Goal: Information Seeking & Learning: Learn about a topic

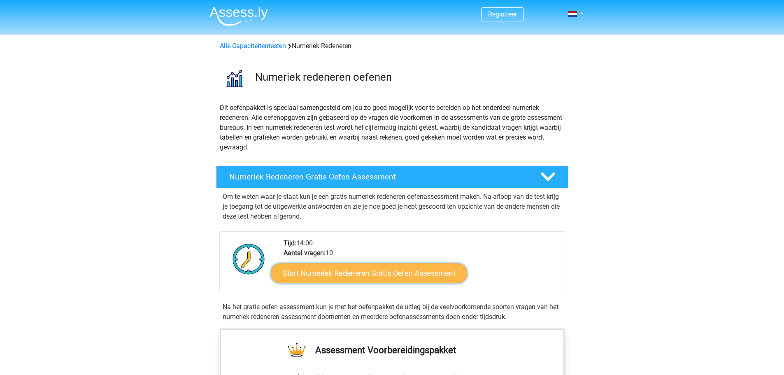
click at [340, 279] on link "Start Numeriek Redeneren Gratis Oefen Assessment" at bounding box center [369, 273] width 196 height 20
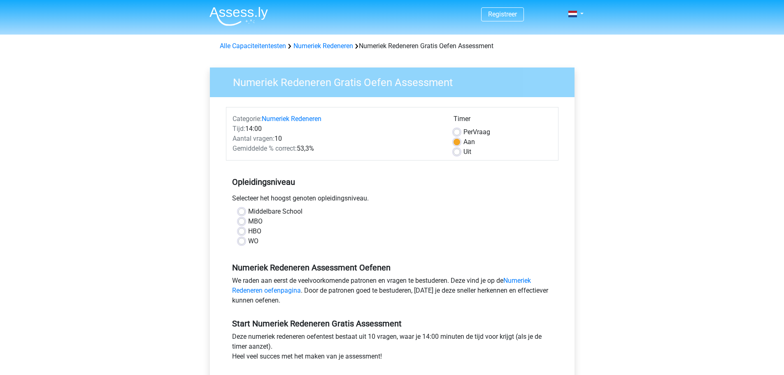
click at [248, 242] on label "WO" at bounding box center [253, 241] width 10 height 10
click at [242, 242] on input "WO" at bounding box center [241, 240] width 7 height 8
radio input "true"
click at [207, 242] on div "Numeriek Redeneren Gratis Oefen Assessment Categorie: Numeriek Redeneren Tijd: …" at bounding box center [392, 243] width 378 height 379
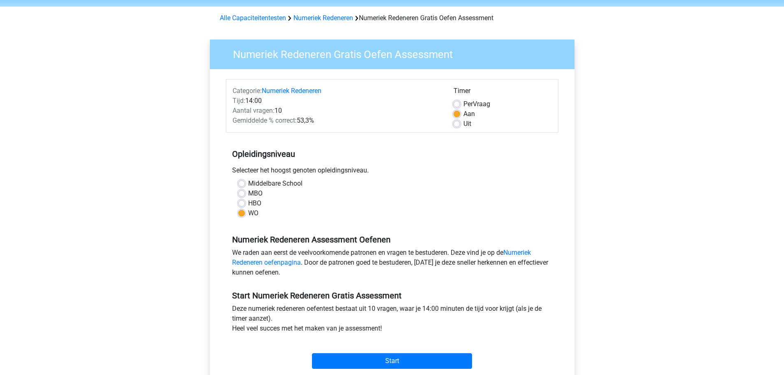
scroll to position [206, 0]
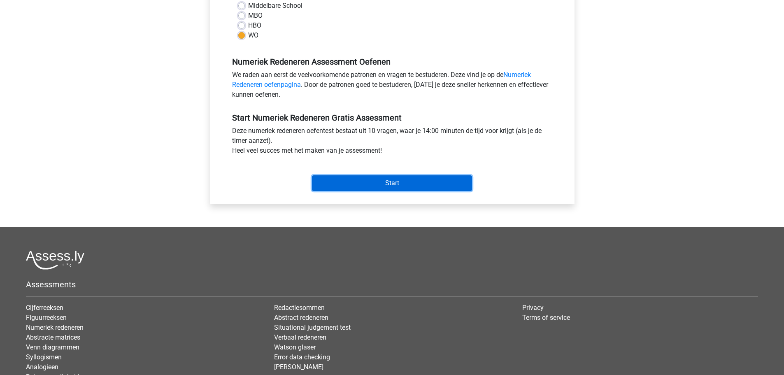
click at [417, 184] on input "Start" at bounding box center [392, 183] width 160 height 16
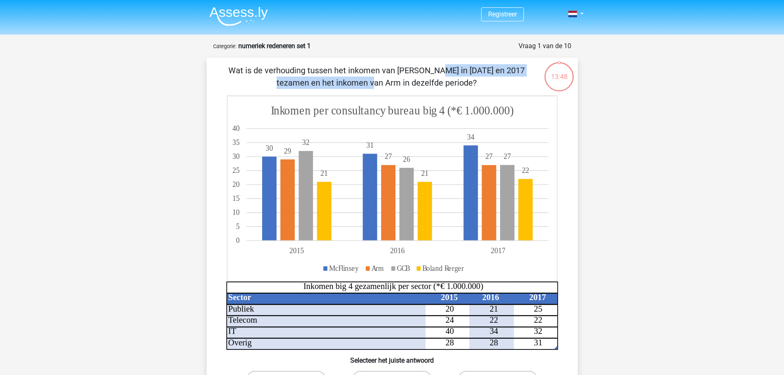
drag, startPoint x: 326, startPoint y: 70, endPoint x: 428, endPoint y: 72, distance: 101.3
click at [428, 72] on p "Wat is de verhouding tussen het inkomen van McFlinsey in 2015 en 2017 tezamen e…" at bounding box center [377, 76] width 314 height 25
click at [437, 70] on p "Wat is de verhouding tussen het inkomen van McFlinsey in 2015 en 2017 tezamen e…" at bounding box center [377, 76] width 314 height 25
drag, startPoint x: 455, startPoint y: 69, endPoint x: 492, endPoint y: 70, distance: 36.7
click at [492, 70] on p "Wat is de verhouding tussen het inkomen van McFlinsey in 2015 en 2017 tezamen e…" at bounding box center [377, 76] width 314 height 25
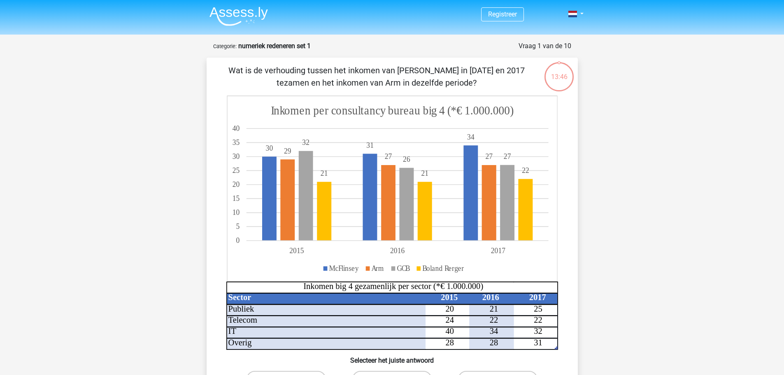
click at [494, 69] on p "Wat is de verhouding tussen het inkomen van McFlinsey in 2015 en 2017 tezamen e…" at bounding box center [377, 76] width 314 height 25
drag, startPoint x: 308, startPoint y: 71, endPoint x: 427, endPoint y: 74, distance: 119.0
click at [424, 75] on p "Wat is de verhouding tussen het inkomen van McFlinsey in 2015 en 2017 tezamen e…" at bounding box center [377, 76] width 314 height 25
click at [480, 72] on p "Wat is de verhouding tussen het inkomen van McFlinsey in 2015 en 2017 tezamen e…" at bounding box center [377, 76] width 314 height 25
click at [482, 72] on p "Wat is de verhouding tussen het inkomen van McFlinsey in 2015 en 2017 tezamen e…" at bounding box center [377, 76] width 314 height 25
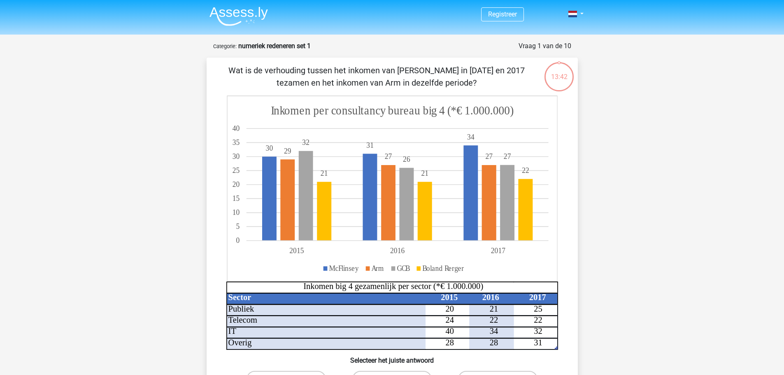
click at [181, 253] on div "Registreer Nederlands English" at bounding box center [392, 342] width 784 height 685
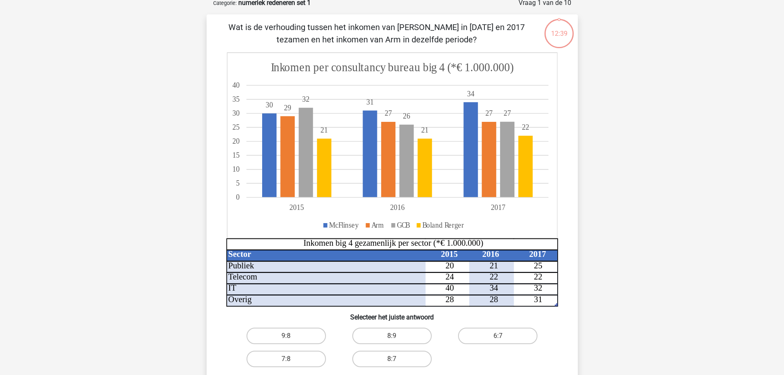
scroll to position [206, 0]
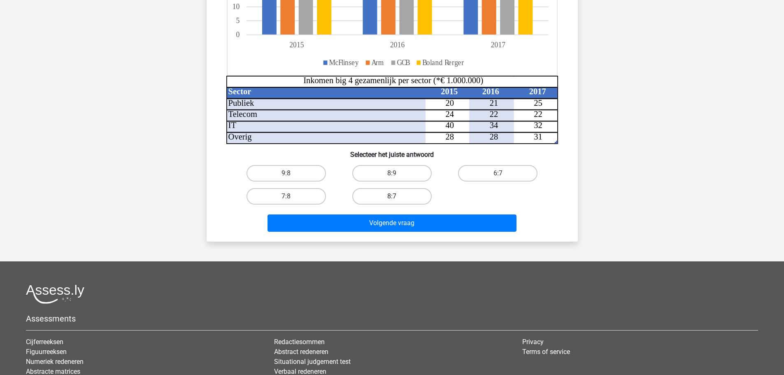
click at [390, 194] on label "8:7" at bounding box center [391, 196] width 79 height 16
click at [392, 196] on input "8:7" at bounding box center [394, 198] width 5 height 5
radio input "true"
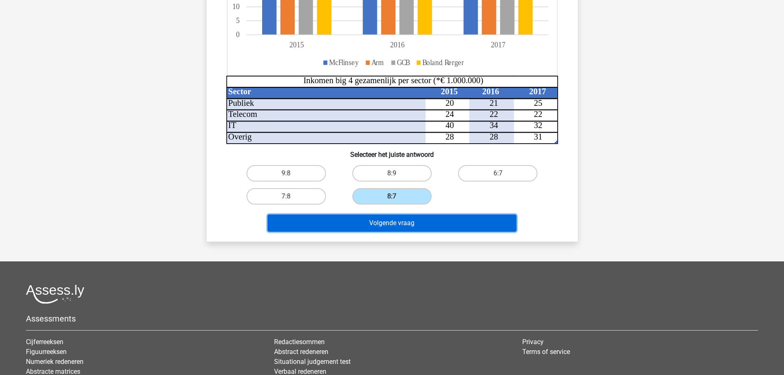
click at [399, 224] on button "Volgende vraag" at bounding box center [392, 222] width 249 height 17
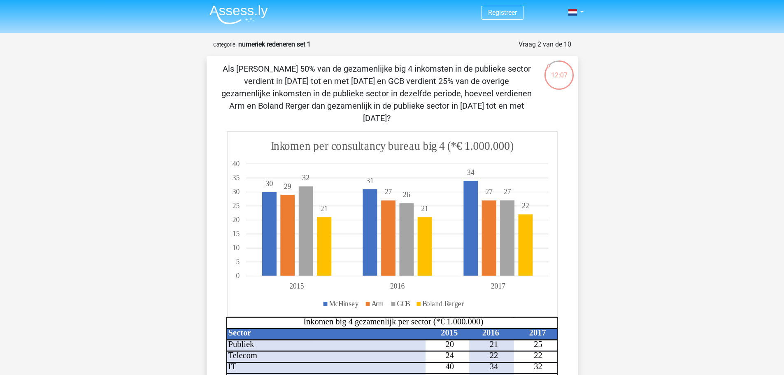
scroll to position [0, 0]
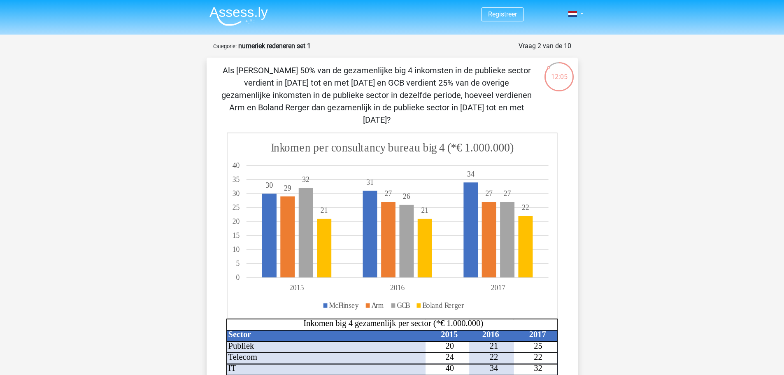
drag, startPoint x: 646, startPoint y: 118, endPoint x: 655, endPoint y: 146, distance: 29.9
click at [646, 120] on div "Registreer Nederlands English" at bounding box center [392, 361] width 784 height 722
click at [657, 252] on div "Registreer Nederlands English" at bounding box center [392, 361] width 784 height 722
click at [108, 141] on div "Registreer Nederlands English" at bounding box center [392, 361] width 784 height 722
drag, startPoint x: 335, startPoint y: 67, endPoint x: 407, endPoint y: 66, distance: 71.2
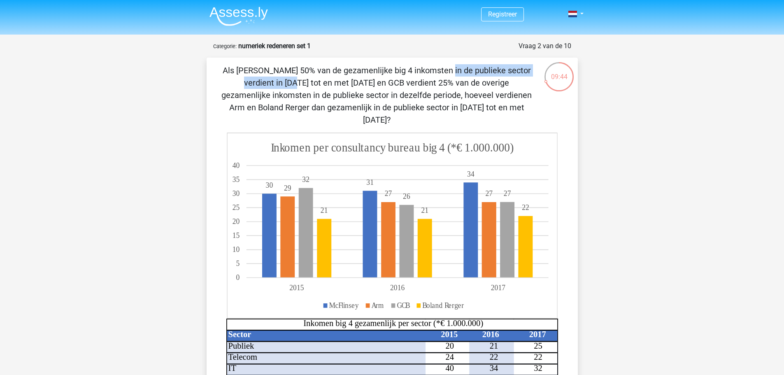
click at [407, 66] on p "Als McFlinsey 50% van de gezamenlijke big 4 inkomsten in de publieke sector ver…" at bounding box center [377, 95] width 314 height 62
click at [407, 67] on p "Als McFlinsey 50% van de gezamenlijke big 4 inkomsten in de publieke sector ver…" at bounding box center [377, 95] width 314 height 62
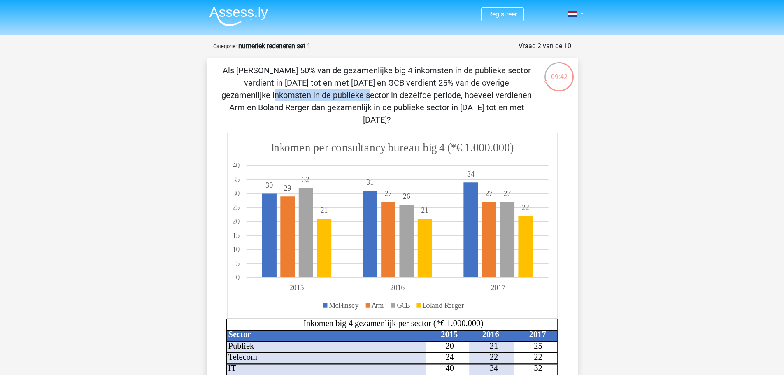
drag, startPoint x: 377, startPoint y: 82, endPoint x: 447, endPoint y: 80, distance: 70.0
click at [447, 80] on p "Als McFlinsey 50% van de gezamenlijke big 4 inkomsten in de publieke sector ver…" at bounding box center [377, 95] width 314 height 62
click at [449, 81] on p "Als McFlinsey 50% van de gezamenlijke big 4 inkomsten in de publieke sector ver…" at bounding box center [377, 95] width 314 height 62
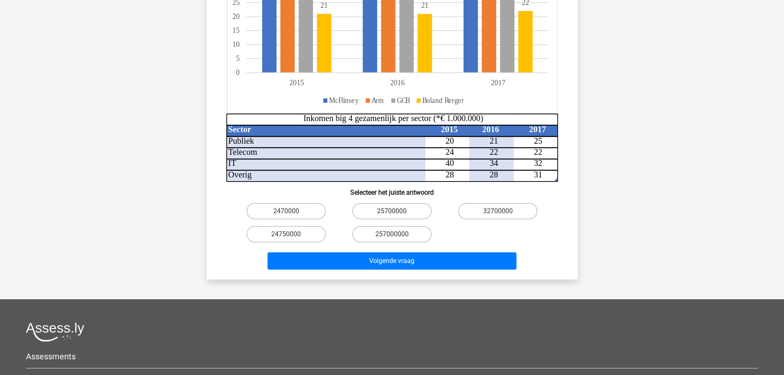
scroll to position [206, 0]
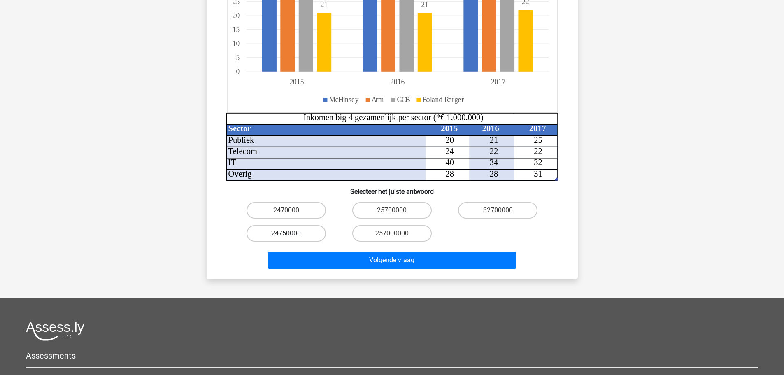
click at [310, 225] on label "24750000" at bounding box center [286, 233] width 79 height 16
click at [291, 233] on input "24750000" at bounding box center [288, 235] width 5 height 5
radio input "true"
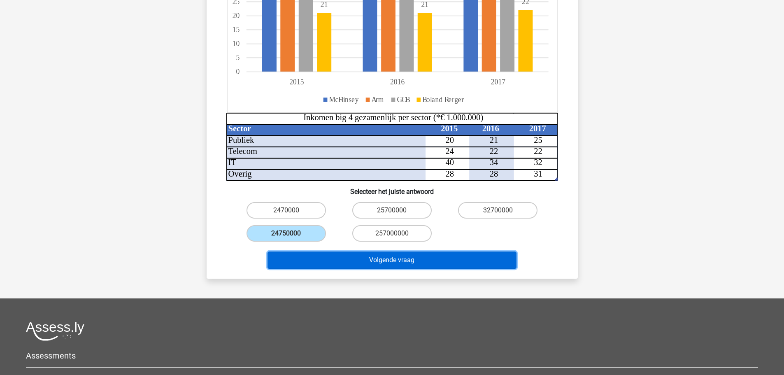
click at [417, 251] on button "Volgende vraag" at bounding box center [392, 259] width 249 height 17
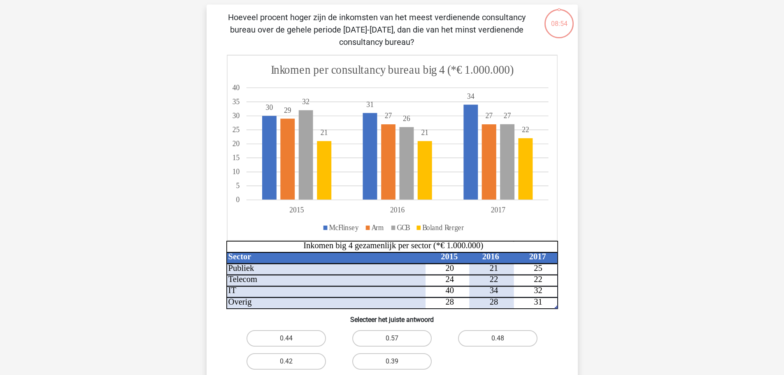
scroll to position [41, 0]
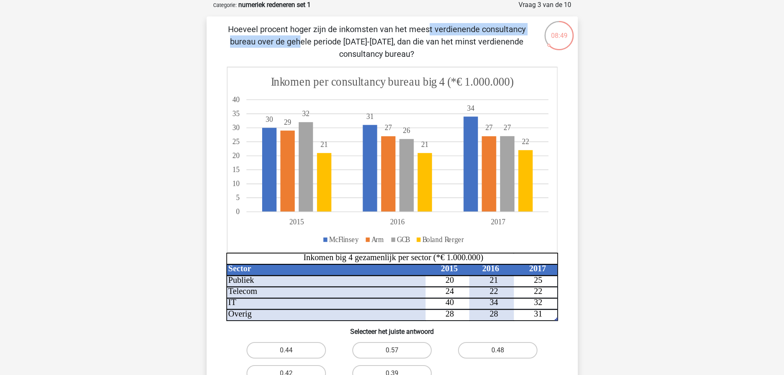
drag, startPoint x: 286, startPoint y: 30, endPoint x: 419, endPoint y: 30, distance: 132.1
click at [419, 30] on p "Hoeveel procent hoger zijn de inkomsten van het meest verdienende consultancy b…" at bounding box center [377, 41] width 314 height 37
click at [430, 26] on p "Hoeveel procent hoger zijn de inkomsten van het meest verdienende consultancy b…" at bounding box center [377, 41] width 314 height 37
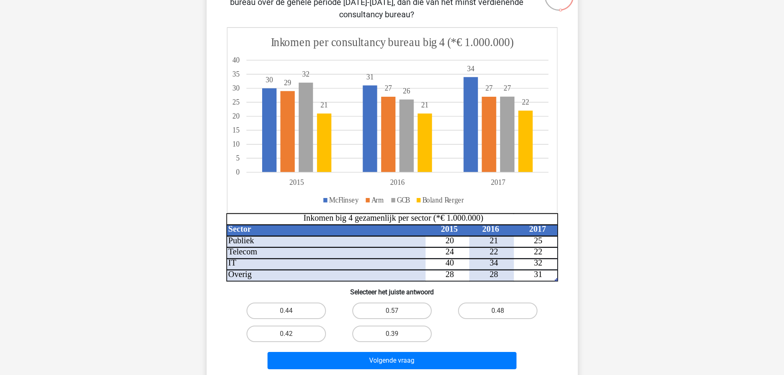
scroll to position [137, 0]
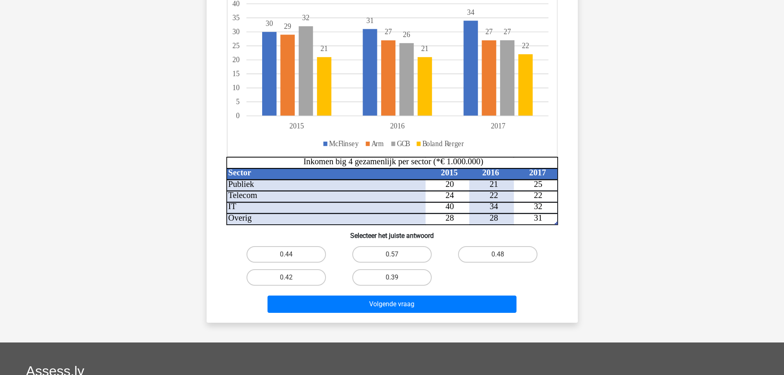
click at [600, 177] on div "Registreer Nederlands English" at bounding box center [392, 211] width 784 height 697
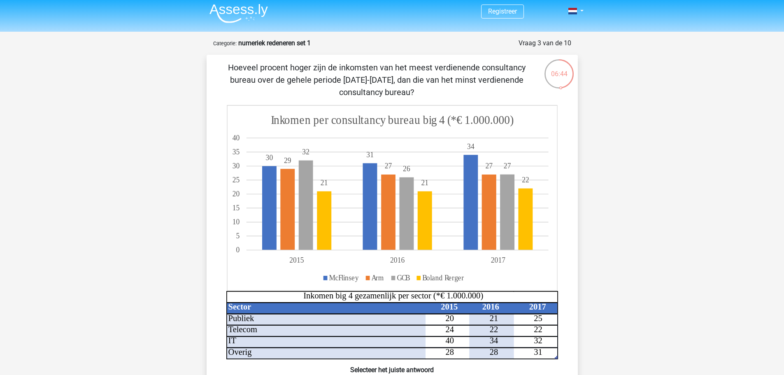
scroll to position [0, 0]
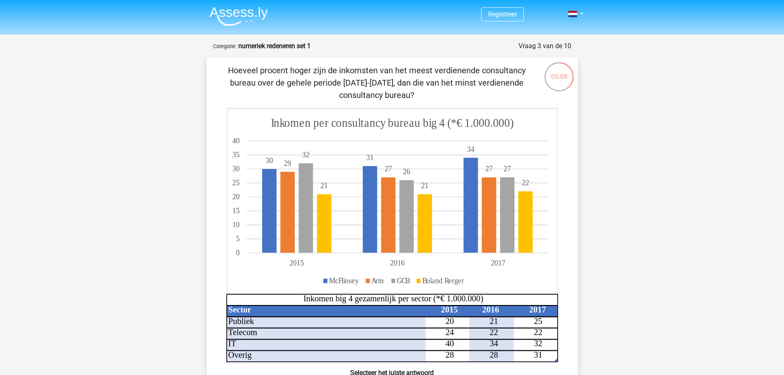
click at [673, 131] on div "Registreer Nederlands English" at bounding box center [392, 348] width 784 height 697
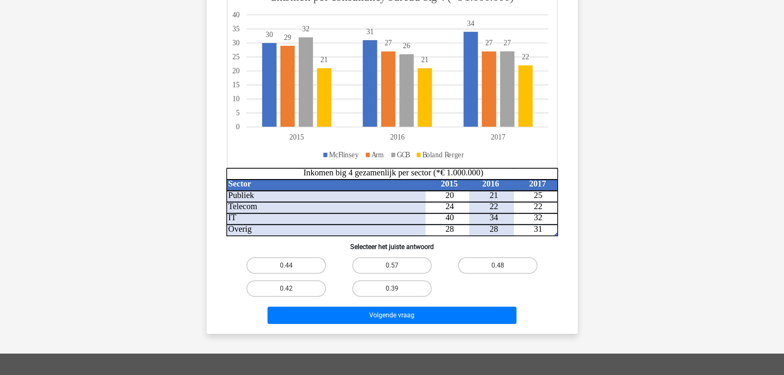
scroll to position [116, 0]
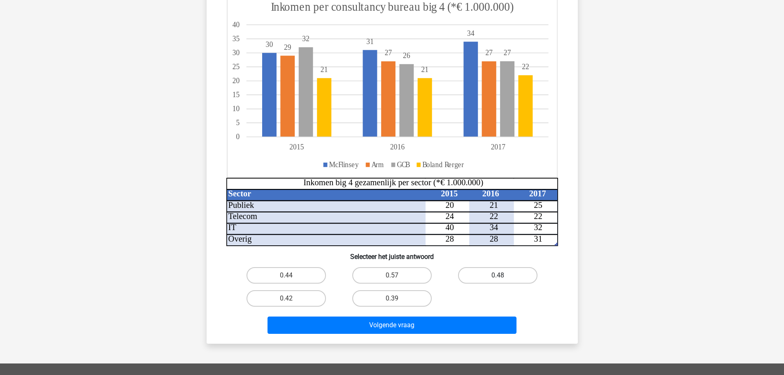
click at [518, 270] on label "0.48" at bounding box center [497, 275] width 79 height 16
click at [503, 275] on input "0.48" at bounding box center [500, 277] width 5 height 5
radio input "true"
click at [536, 294] on div "0.44 0.57 0.48 0.42 0.39" at bounding box center [392, 287] width 318 height 46
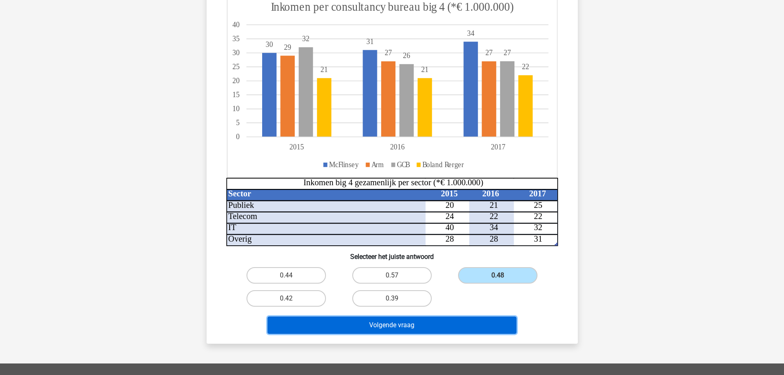
click at [496, 319] on button "Volgende vraag" at bounding box center [392, 325] width 249 height 17
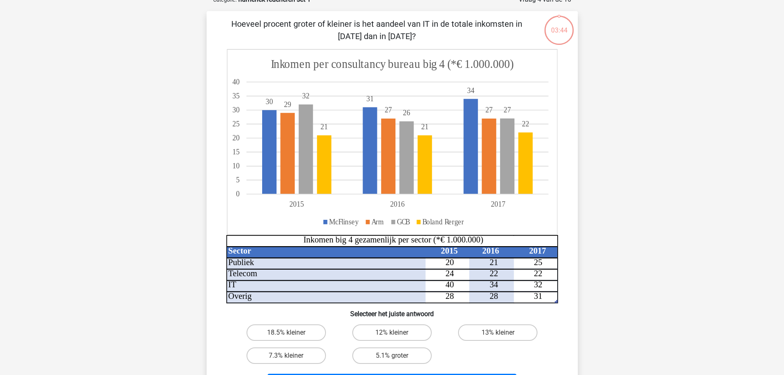
scroll to position [41, 0]
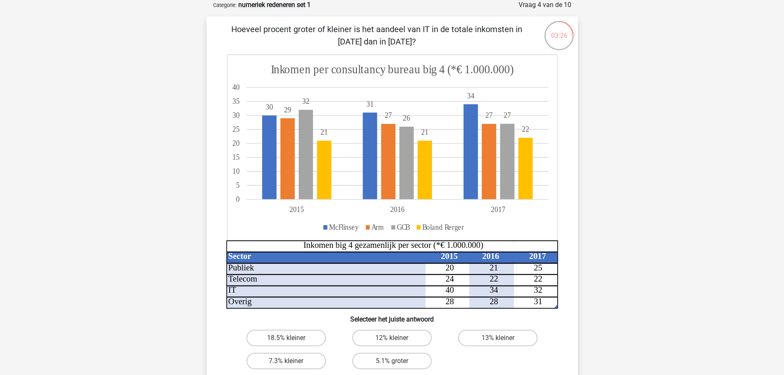
click at [584, 268] on div "03:26 Vraag 4 van de 10 Categorie: numeriek redeneren set 1 Hoeveel procent gro…" at bounding box center [392, 203] width 384 height 406
drag, startPoint x: 556, startPoint y: 307, endPoint x: 550, endPoint y: 290, distance: 18.7
click at [550, 290] on icon "Sector 2015 2016 2017 Publiek 20 21 25 Telecom 24 22 22 IT 40 34 32 Overig 28 2…" at bounding box center [392, 181] width 332 height 254
click at [577, 280] on div "Hoeveel procent groter of kleiner is het aandeel van IT in de totale inkomsten …" at bounding box center [392, 211] width 371 height 390
click at [428, 358] on label "5.1% groter" at bounding box center [391, 361] width 79 height 16
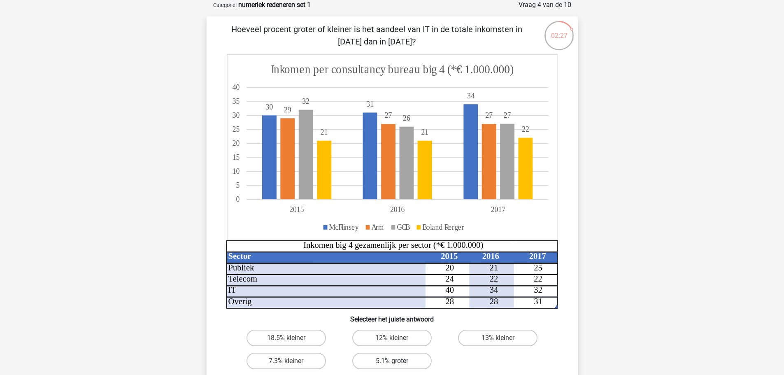
click at [397, 361] on input "5.1% groter" at bounding box center [394, 363] width 5 height 5
radio input "true"
click at [599, 296] on div "Registreer Nederlands English" at bounding box center [392, 301] width 784 height 685
drag, startPoint x: 599, startPoint y: 296, endPoint x: 609, endPoint y: 287, distance: 13.1
click at [600, 296] on div "Registreer Nederlands English" at bounding box center [392, 301] width 784 height 685
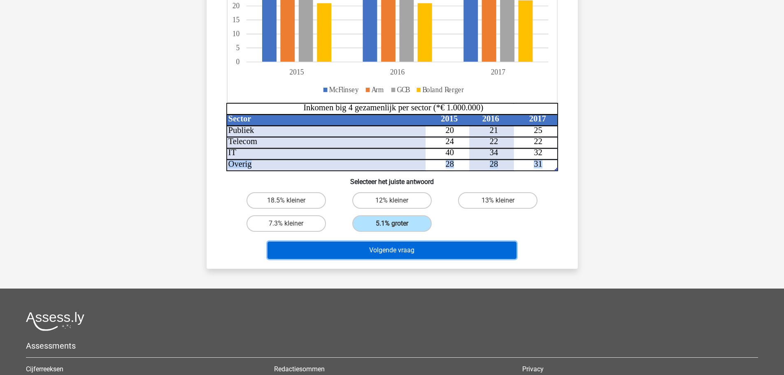
click at [486, 251] on button "Volgende vraag" at bounding box center [392, 250] width 249 height 17
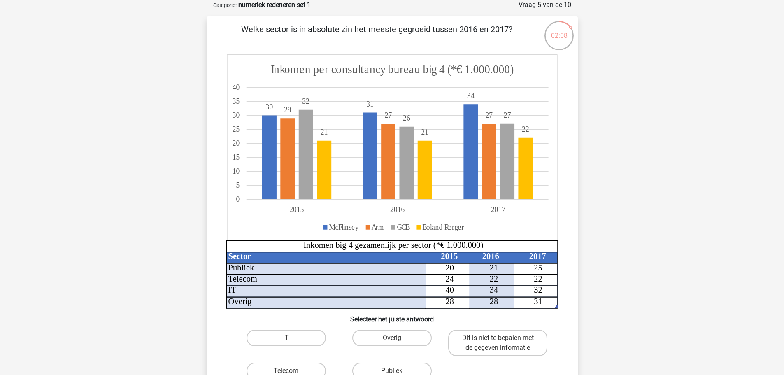
scroll to position [110, 0]
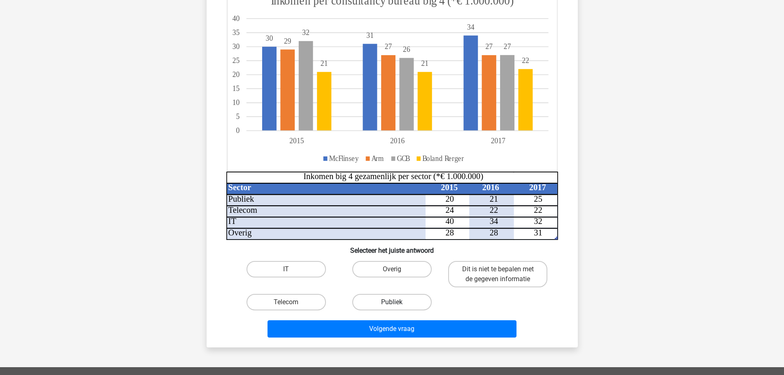
click at [377, 301] on label "Publiek" at bounding box center [391, 302] width 79 height 16
click at [392, 302] on input "Publiek" at bounding box center [394, 304] width 5 height 5
radio input "true"
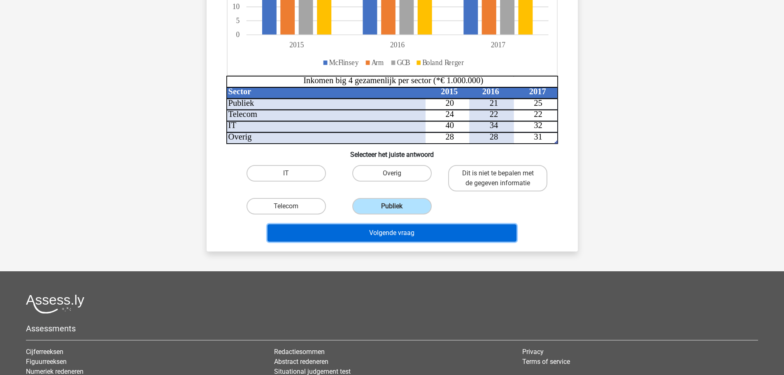
click at [464, 233] on button "Volgende vraag" at bounding box center [392, 232] width 249 height 17
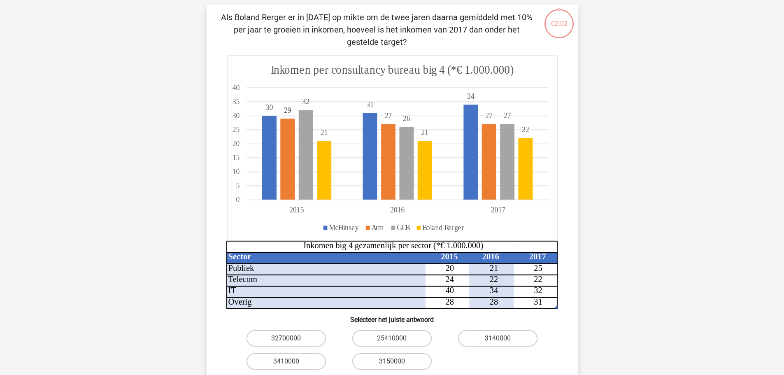
scroll to position [41, 0]
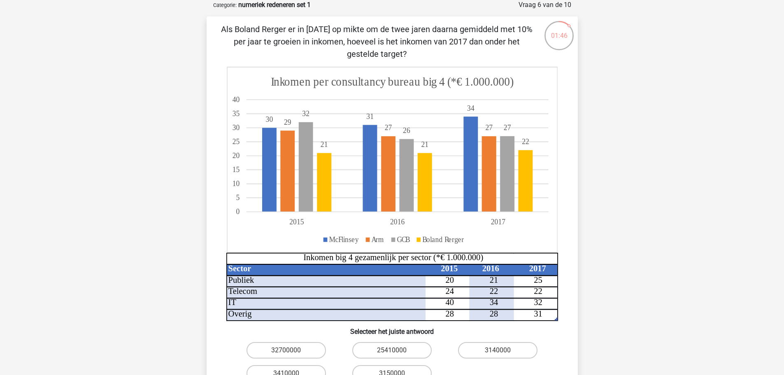
drag, startPoint x: 241, startPoint y: 29, endPoint x: 523, endPoint y: 39, distance: 282.1
click at [523, 39] on p "Als Boland Rerger er in 2015 op mikte om de twee jaren daarna gemiddeld met 10%…" at bounding box center [377, 41] width 314 height 37
drag, startPoint x: 348, startPoint y: 41, endPoint x: 465, endPoint y: 53, distance: 117.9
click at [465, 53] on p "Als Boland Rerger er in 2015 op mikte om de twee jaren daarna gemiddeld met 10%…" at bounding box center [377, 41] width 314 height 37
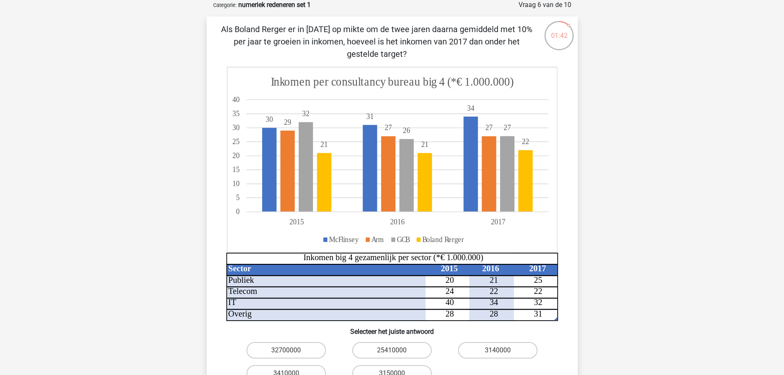
click at [465, 53] on p "Als Boland Rerger er in 2015 op mikte om de twee jaren daarna gemiddeld met 10%…" at bounding box center [377, 41] width 314 height 37
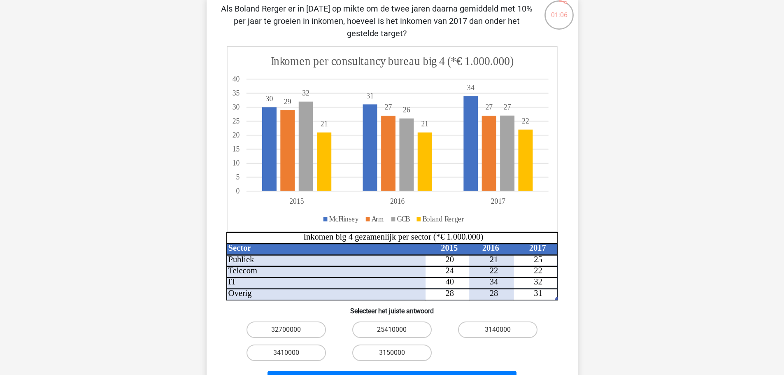
scroll to position [110, 0]
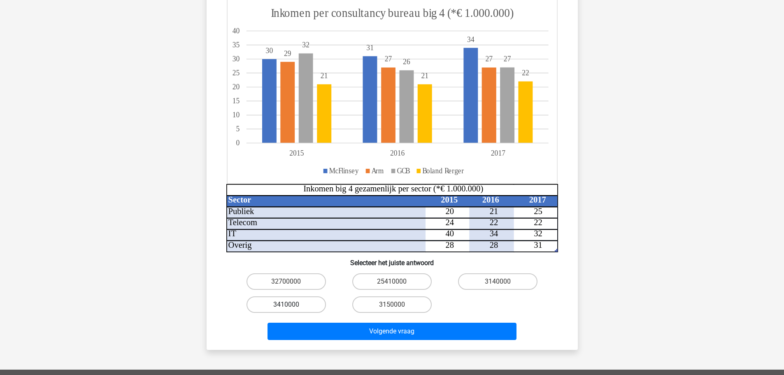
click at [301, 297] on label "3410000" at bounding box center [286, 304] width 79 height 16
click at [291, 305] on input "3410000" at bounding box center [288, 307] width 5 height 5
radio input "true"
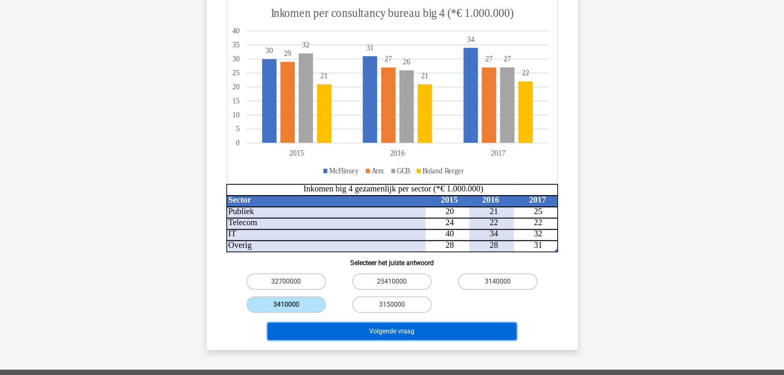
click at [326, 329] on button "Volgende vraag" at bounding box center [392, 331] width 249 height 17
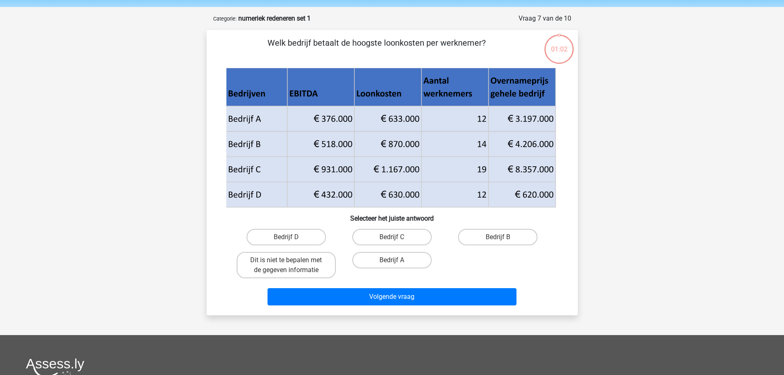
scroll to position [0, 0]
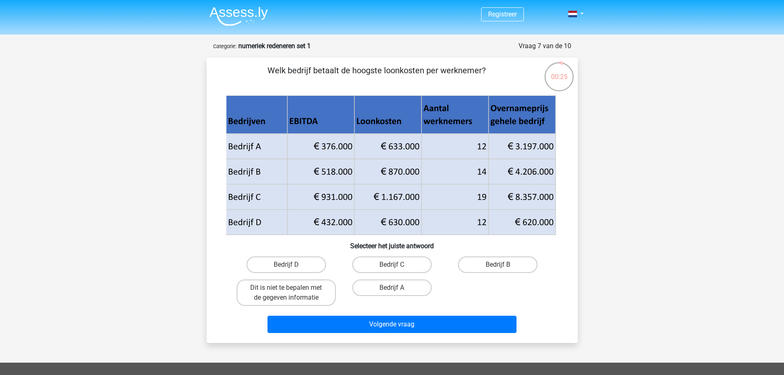
drag, startPoint x: 413, startPoint y: 221, endPoint x: 140, endPoint y: 170, distance: 277.6
click at [140, 170] on div "Registreer Nederlands English" at bounding box center [392, 290] width 784 height 580
click at [467, 265] on label "Bedrijf B" at bounding box center [497, 264] width 79 height 16
click at [498, 265] on input "Bedrijf B" at bounding box center [500, 267] width 5 height 5
radio input "true"
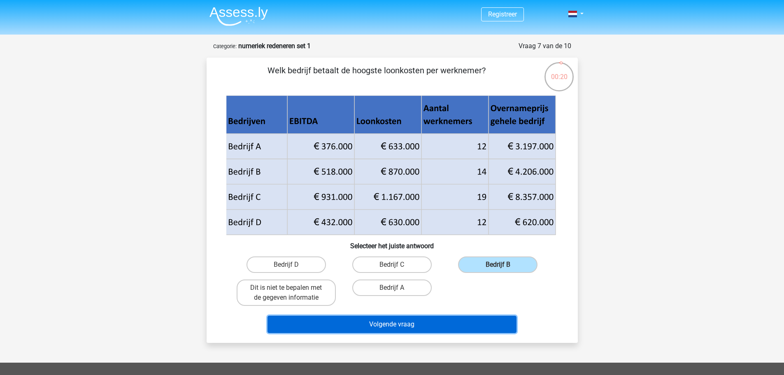
click at [458, 322] on button "Volgende vraag" at bounding box center [392, 324] width 249 height 17
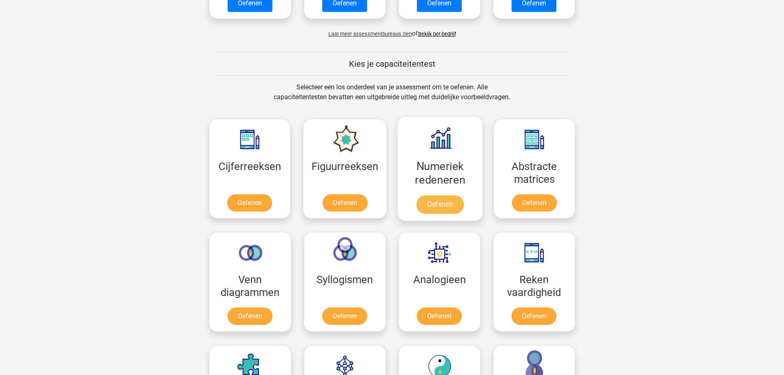
scroll to position [275, 0]
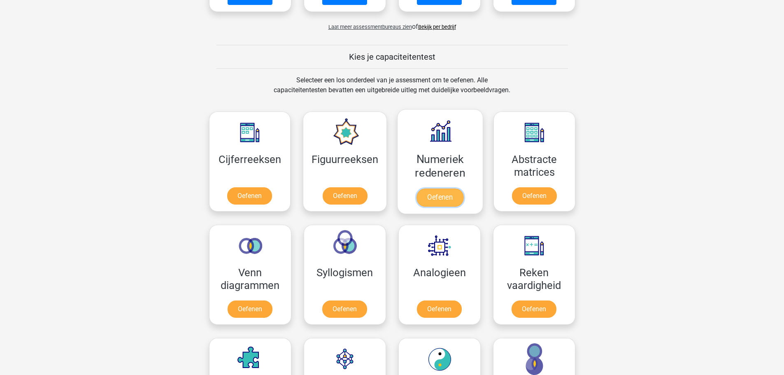
click at [451, 189] on link "Oefenen" at bounding box center [440, 198] width 47 height 18
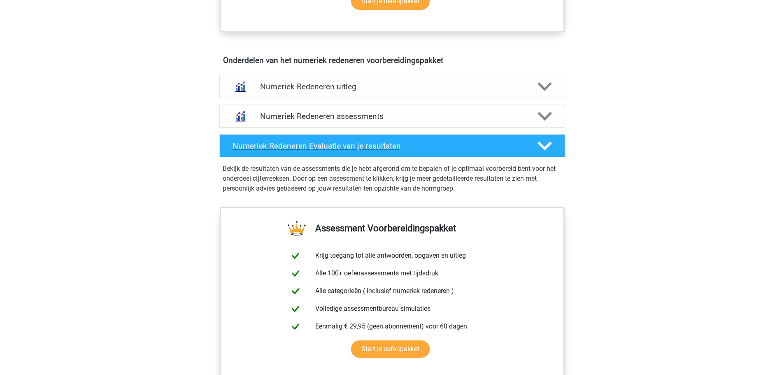
scroll to position [480, 0]
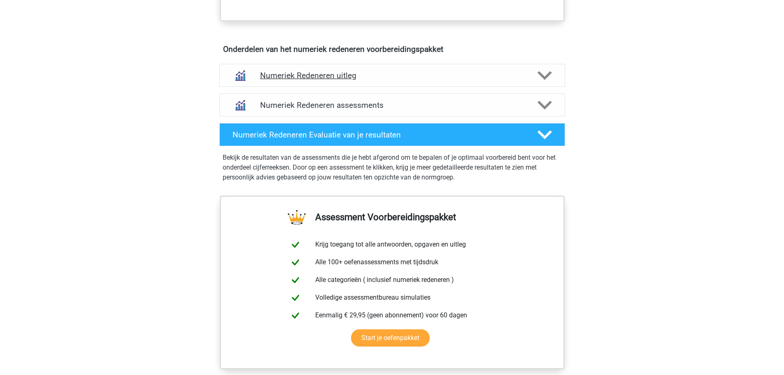
click at [539, 75] on icon at bounding box center [545, 75] width 14 height 14
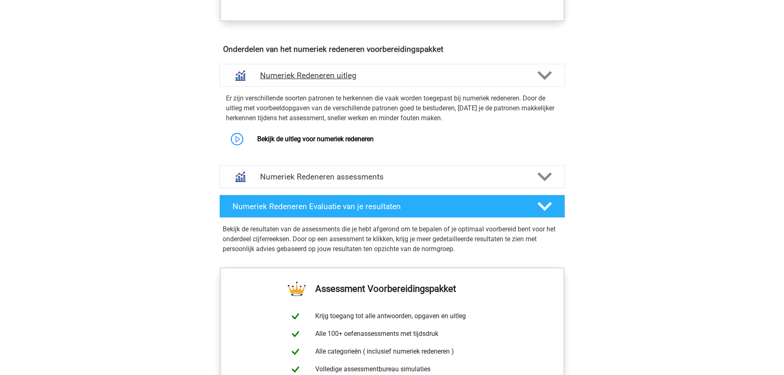
click at [543, 73] on icon at bounding box center [545, 75] width 14 height 14
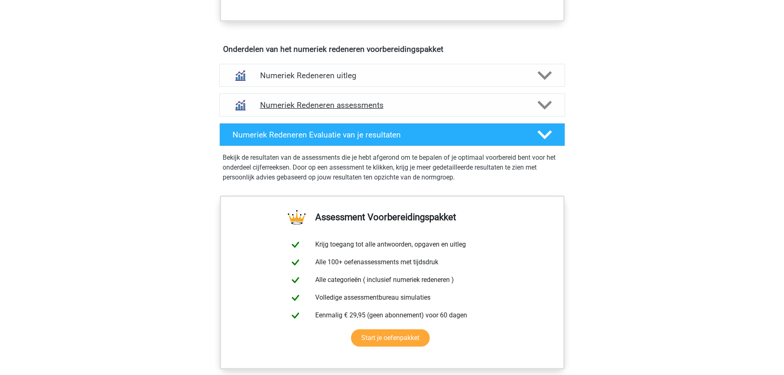
click at [545, 100] on icon at bounding box center [545, 105] width 14 height 14
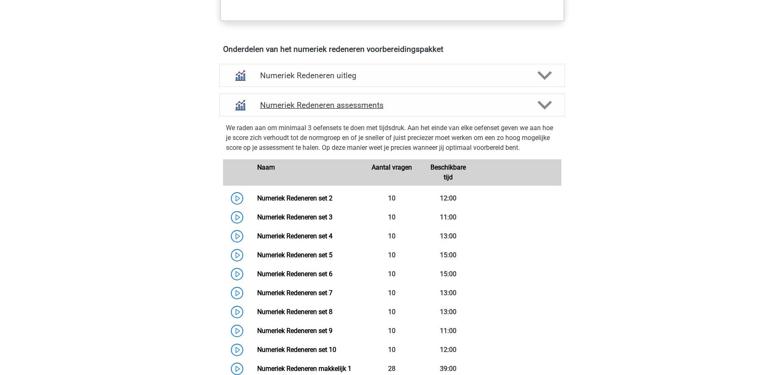
click at [545, 100] on icon at bounding box center [545, 105] width 14 height 14
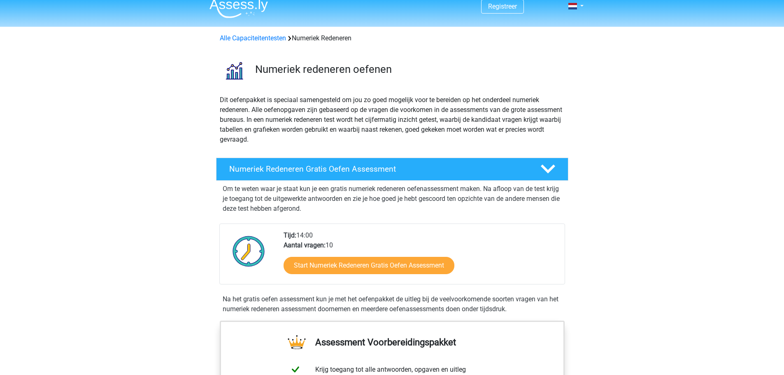
scroll to position [0, 0]
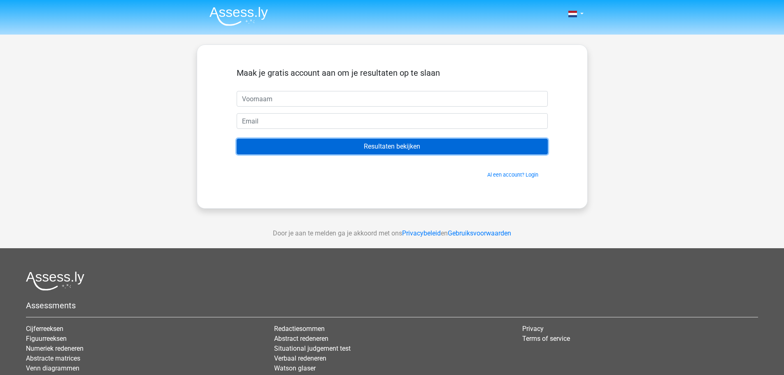
click at [403, 142] on input "Resultaten bekijken" at bounding box center [392, 147] width 311 height 16
click at [397, 144] on input "Resultaten bekijken" at bounding box center [392, 147] width 311 height 16
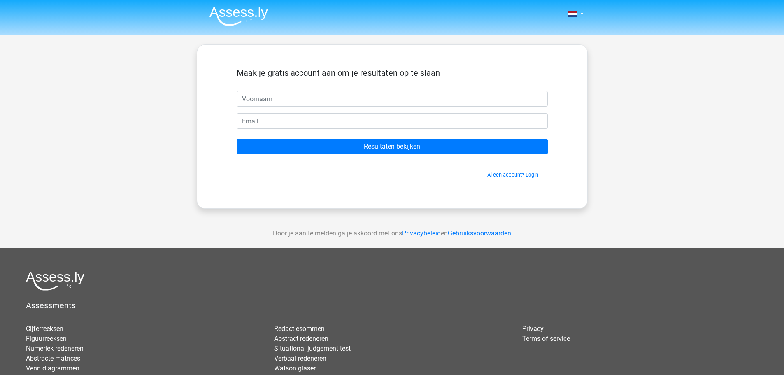
click at [168, 110] on div "Nederlands English" at bounding box center [392, 233] width 784 height 466
